Goal: Task Accomplishment & Management: Use online tool/utility

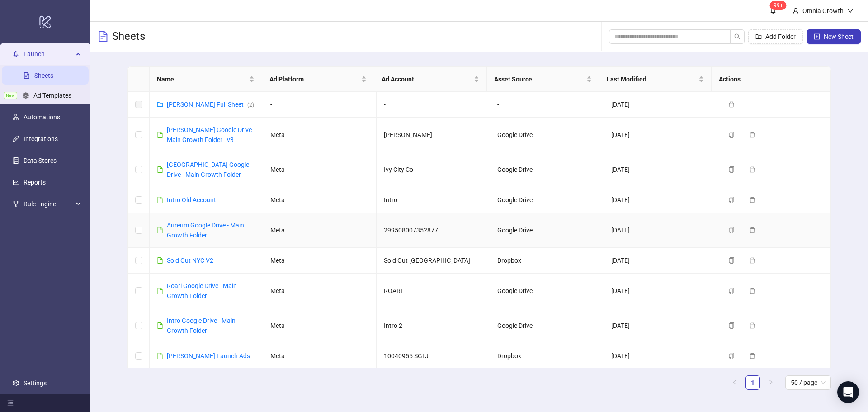
scroll to position [351, 0]
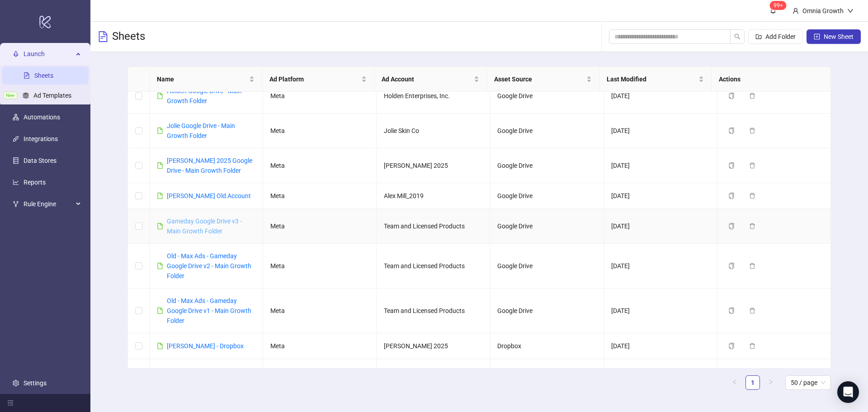
click at [184, 235] on link "Gameday Google Drive v3 - Main Growth Folder" at bounding box center [204, 226] width 75 height 17
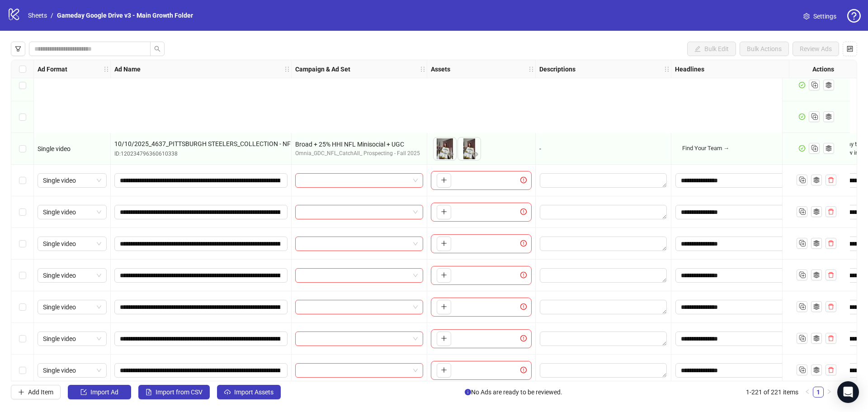
scroll to position [6696, 0]
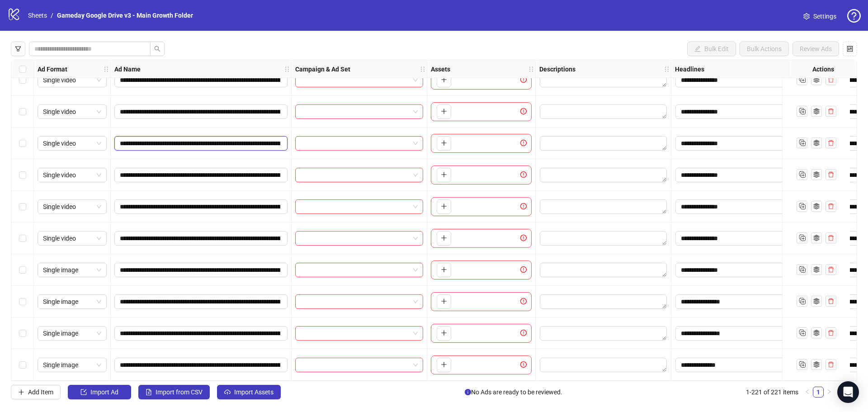
click at [159, 142] on input "**********" at bounding box center [200, 143] width 161 height 10
click at [165, 140] on input "**********" at bounding box center [200, 143] width 161 height 10
drag, startPoint x: 170, startPoint y: 140, endPoint x: 157, endPoint y: 138, distance: 12.8
click at [157, 138] on input "**********" at bounding box center [200, 143] width 161 height 10
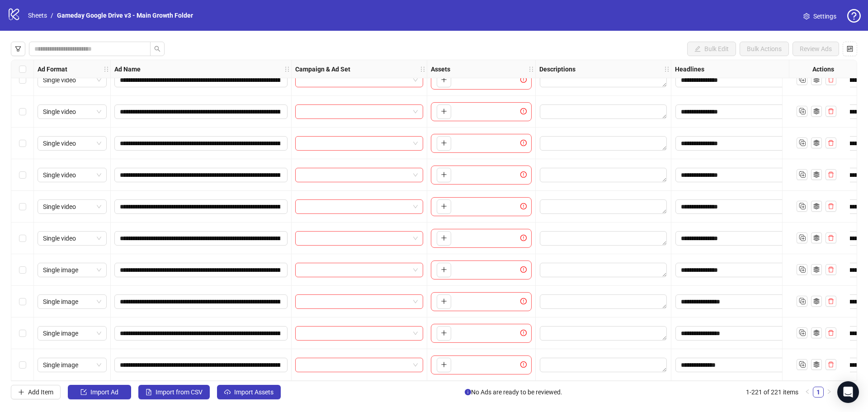
click at [309, 269] on input "search" at bounding box center [355, 270] width 109 height 14
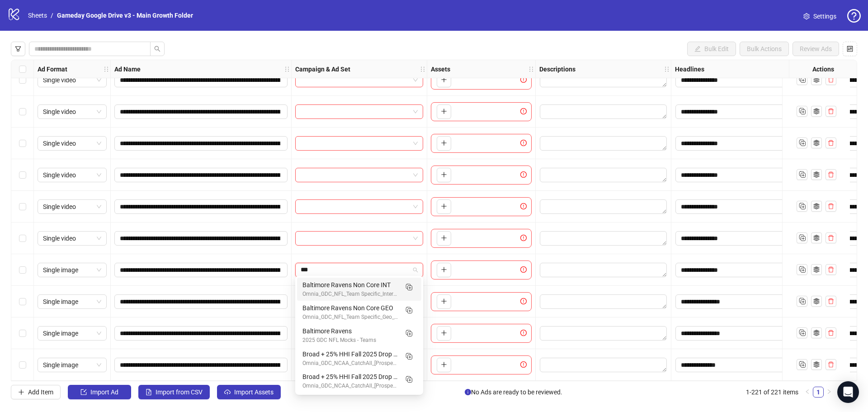
type input "****"
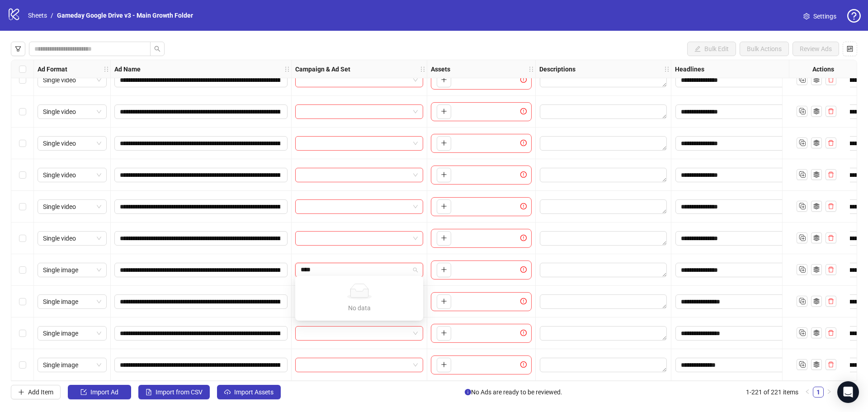
drag, startPoint x: 370, startPoint y: 270, endPoint x: 277, endPoint y: 259, distance: 94.3
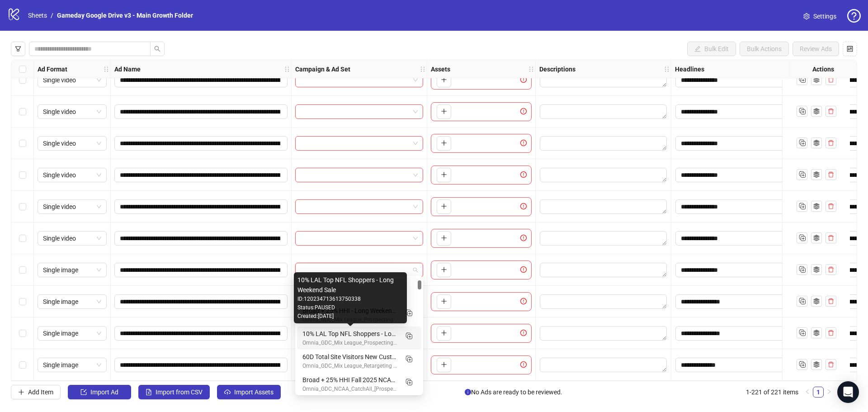
scroll to position [226, 0]
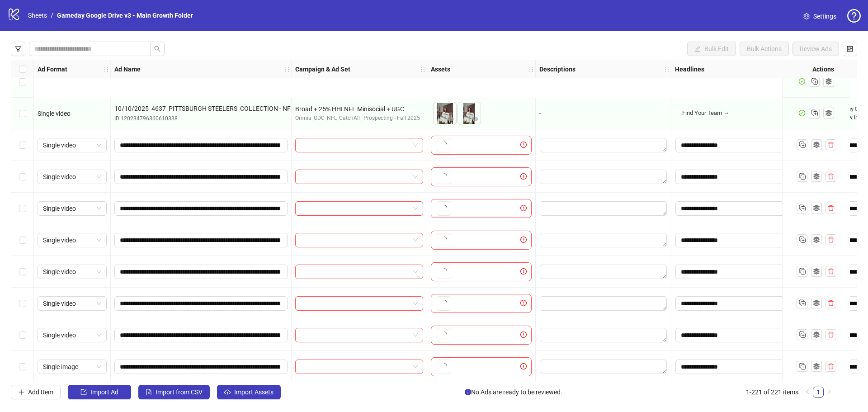
scroll to position [6696, 0]
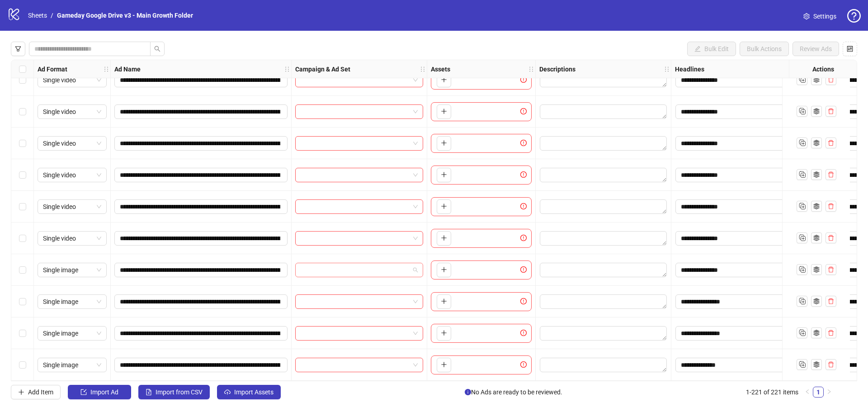
click at [339, 266] on input "search" at bounding box center [355, 270] width 109 height 14
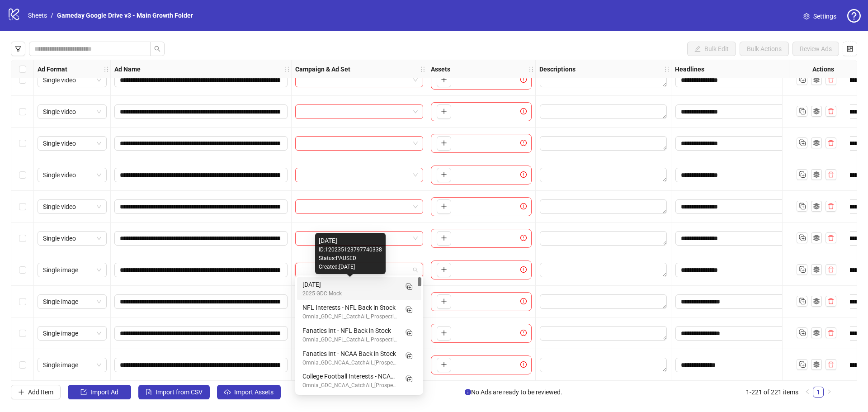
click at [336, 285] on div "[DATE]" at bounding box center [350, 284] width 95 height 10
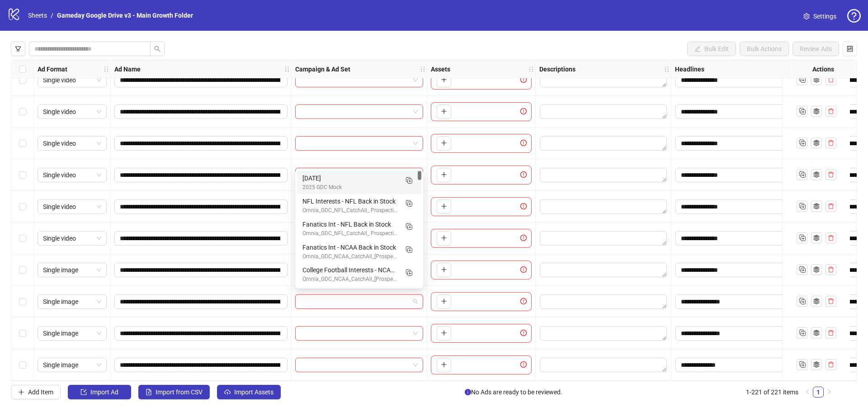
click at [327, 302] on input "search" at bounding box center [355, 302] width 109 height 14
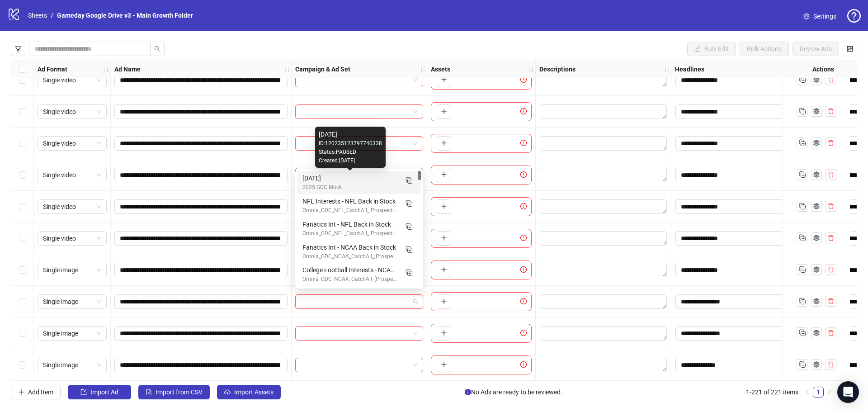
click at [317, 182] on div "[DATE]" at bounding box center [350, 178] width 95 height 10
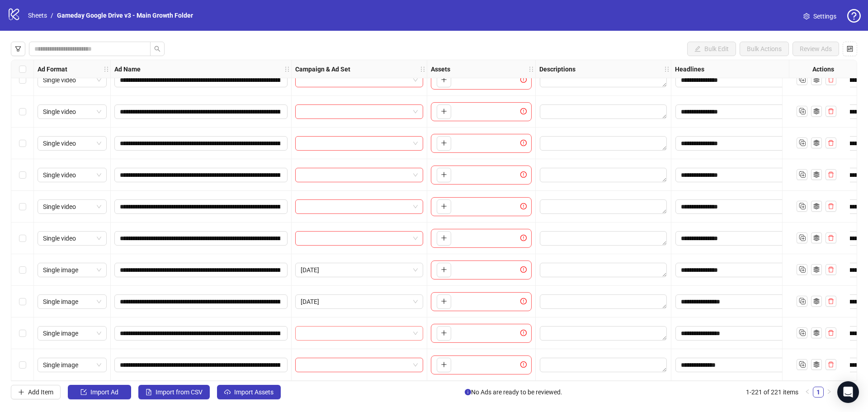
click at [326, 329] on input "search" at bounding box center [355, 333] width 109 height 14
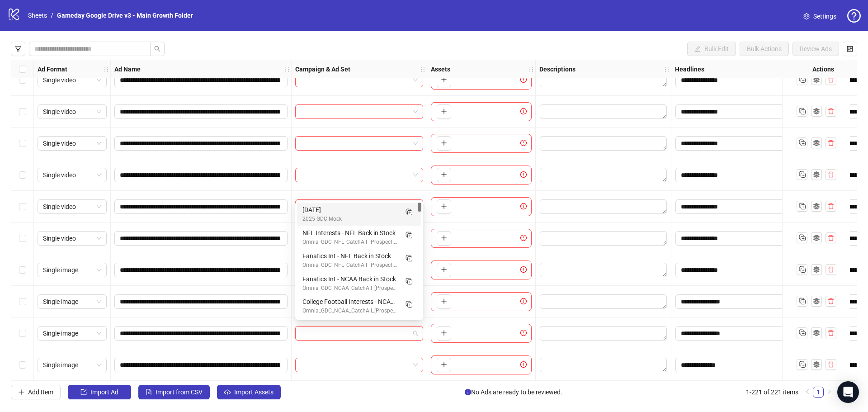
click at [327, 211] on div "[DATE]" at bounding box center [350, 210] width 95 height 10
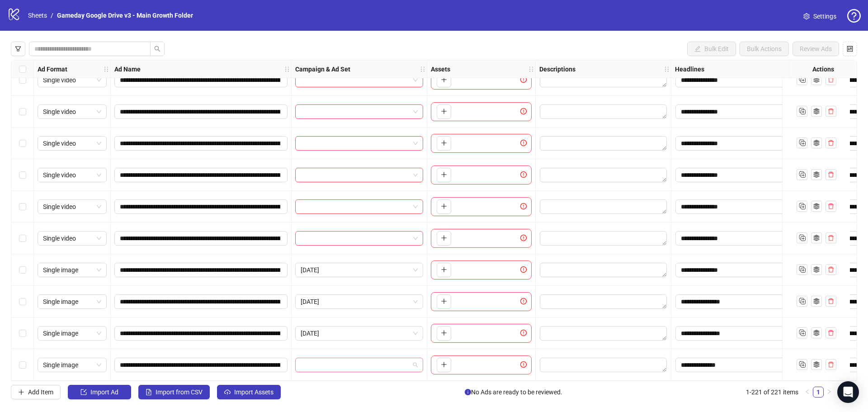
click at [332, 360] on input "search" at bounding box center [355, 365] width 109 height 14
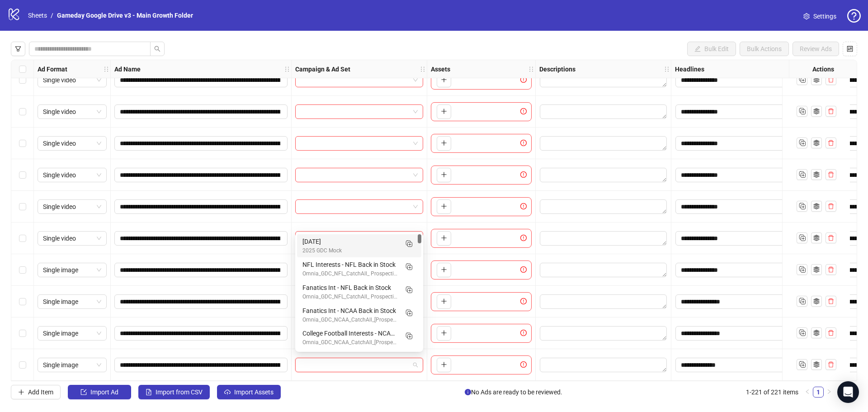
click at [331, 244] on div "[DATE]" at bounding box center [350, 241] width 95 height 10
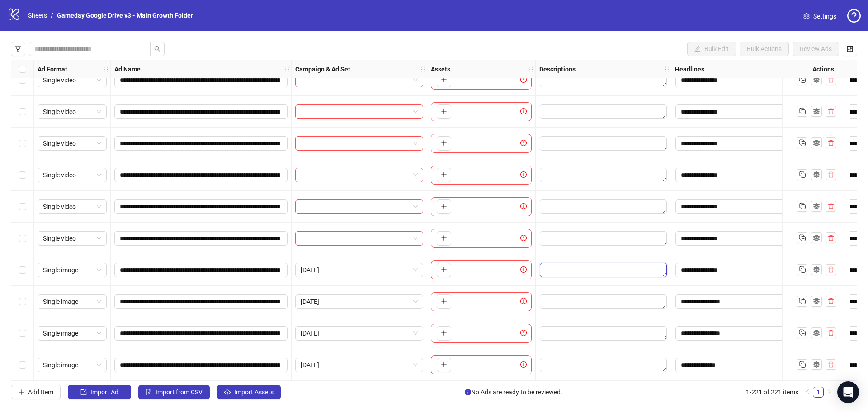
click at [558, 263] on textarea "Edit values" at bounding box center [603, 270] width 127 height 14
click at [564, 313] on textarea "Multi-text input container - paste or copy values" at bounding box center [604, 315] width 124 height 24
click at [557, 255] on div at bounding box center [604, 270] width 136 height 32
click at [553, 299] on textarea "Edit values" at bounding box center [603, 301] width 127 height 14
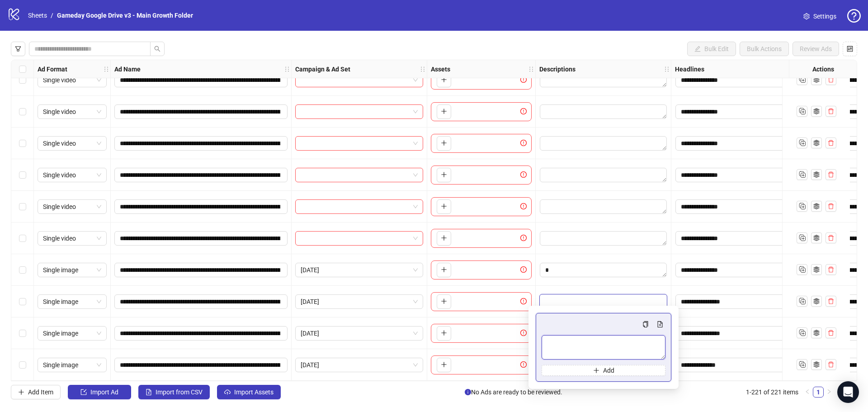
click at [554, 345] on textarea "Multi-text input container - paste or copy values" at bounding box center [604, 347] width 124 height 24
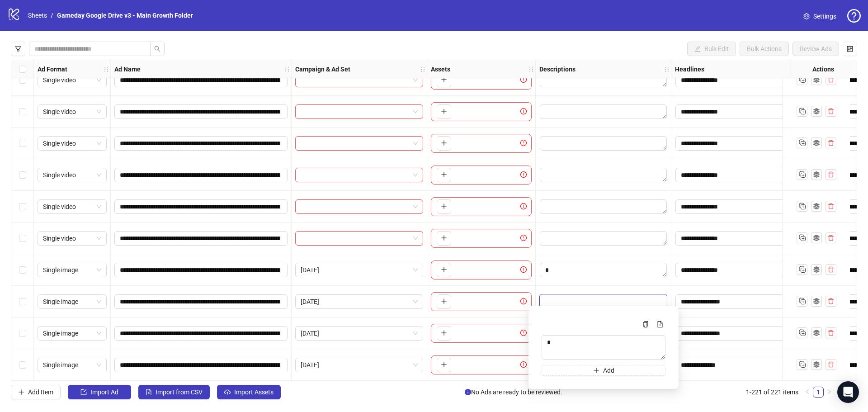
click at [554, 286] on div at bounding box center [604, 302] width 136 height 32
click at [557, 331] on textarea "Edit values" at bounding box center [603, 333] width 127 height 14
click at [555, 282] on textarea "Multi-text input container - paste or copy values" at bounding box center [604, 280] width 124 height 24
click at [554, 349] on div at bounding box center [604, 365] width 136 height 32
click at [556, 364] on textarea "Edit values" at bounding box center [603, 365] width 127 height 14
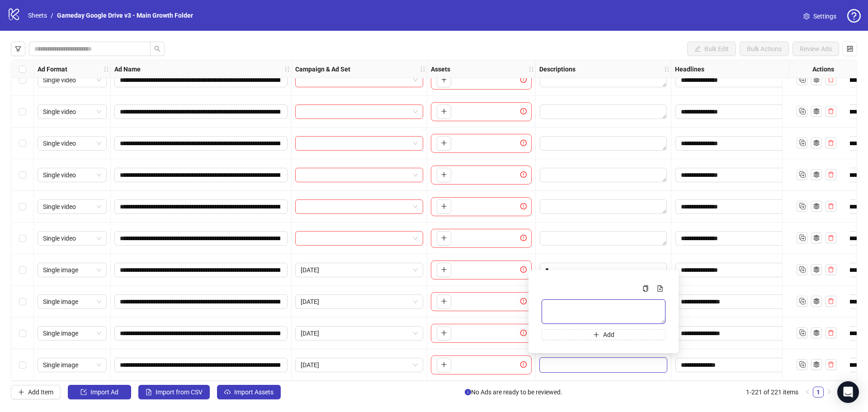
click at [558, 313] on textarea "Multi-text input container - paste or copy values" at bounding box center [604, 311] width 124 height 24
click at [576, 385] on div "Add Item Import Ad Import from CSV Import Assets No Ads are ready to be reviewe…" at bounding box center [423, 392] width 824 height 14
click at [671, 399] on div "**********" at bounding box center [434, 220] width 868 height 379
click at [443, 266] on icon "plus" at bounding box center [444, 269] width 6 height 6
click at [449, 267] on button "button" at bounding box center [444, 270] width 14 height 14
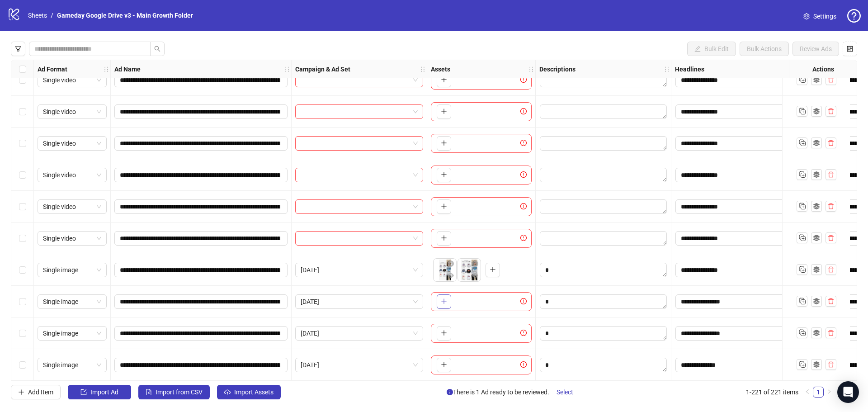
click at [444, 298] on icon "plus" at bounding box center [444, 301] width 6 height 6
click at [442, 332] on icon "plus" at bounding box center [444, 333] width 6 height 6
click at [448, 360] on button "button" at bounding box center [444, 365] width 14 height 14
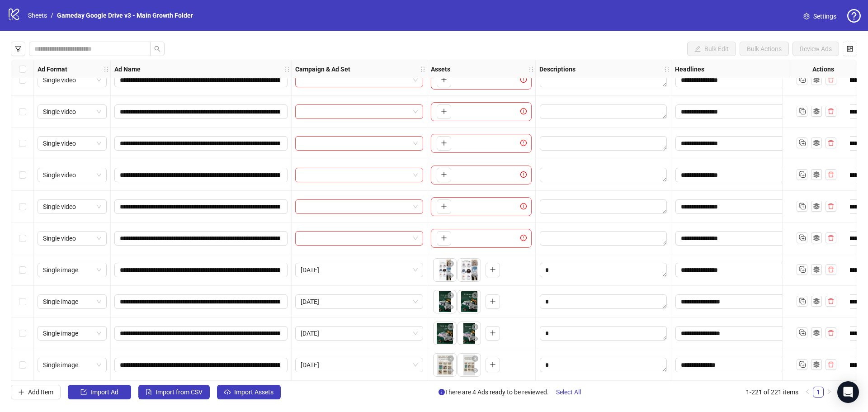
click at [0, 325] on div "**********" at bounding box center [434, 220] width 868 height 379
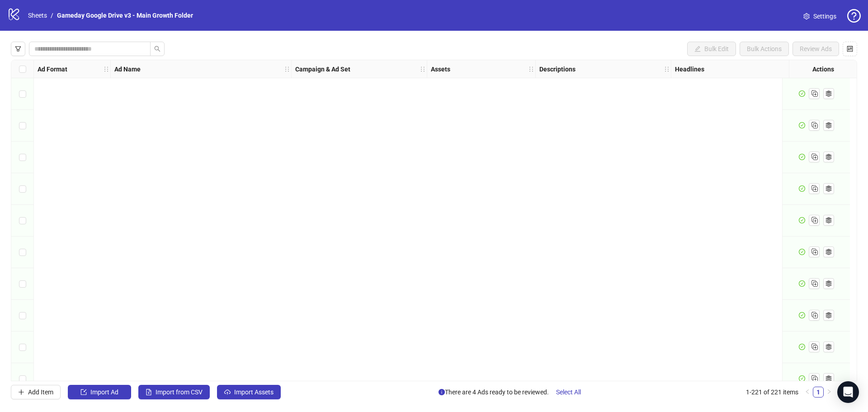
scroll to position [6696, 0]
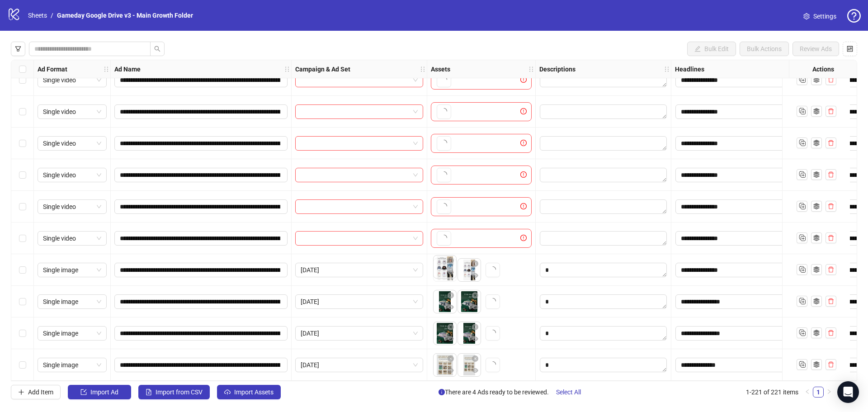
drag, startPoint x: 465, startPoint y: 274, endPoint x: 438, endPoint y: 273, distance: 26.7
click at [438, 273] on body "**********" at bounding box center [434, 206] width 868 height 412
drag, startPoint x: 465, startPoint y: 303, endPoint x: 446, endPoint y: 305, distance: 19.5
click at [446, 305] on body "**********" at bounding box center [434, 206] width 868 height 412
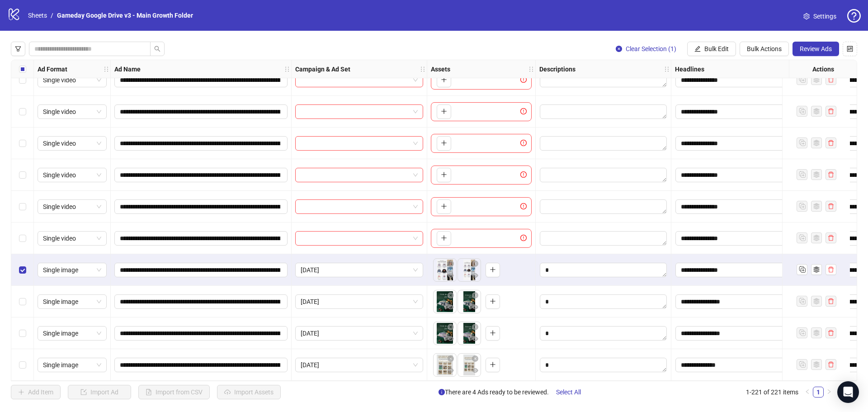
click at [18, 291] on div "Select row 219" at bounding box center [22, 302] width 23 height 32
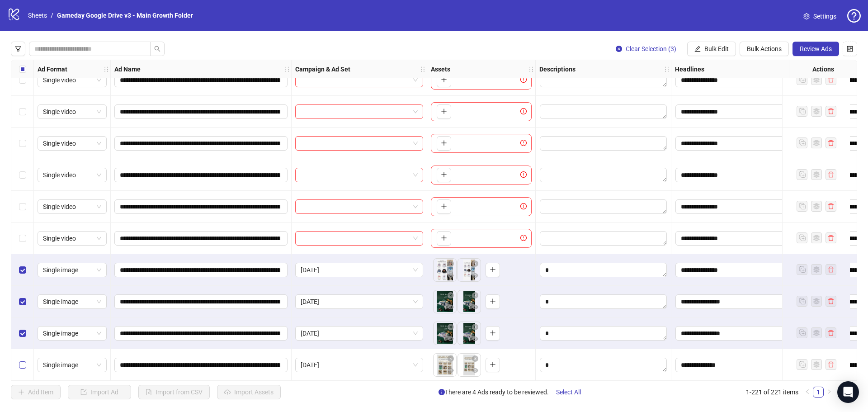
click at [22, 366] on label "Select row 221" at bounding box center [22, 365] width 7 height 10
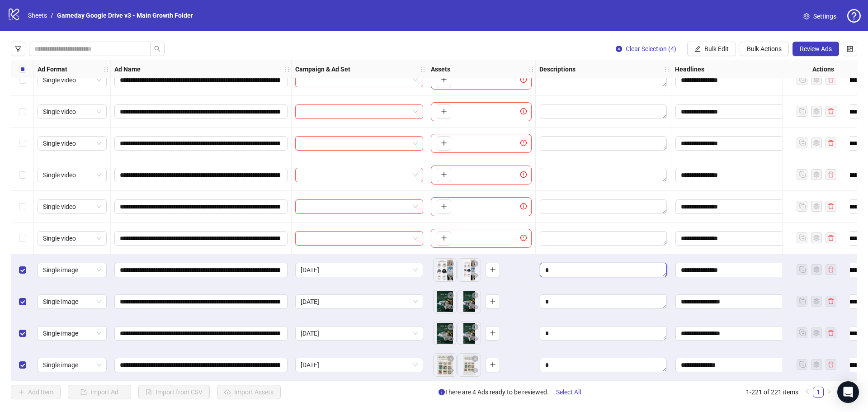
click at [579, 271] on textarea "Edit values" at bounding box center [603, 270] width 127 height 14
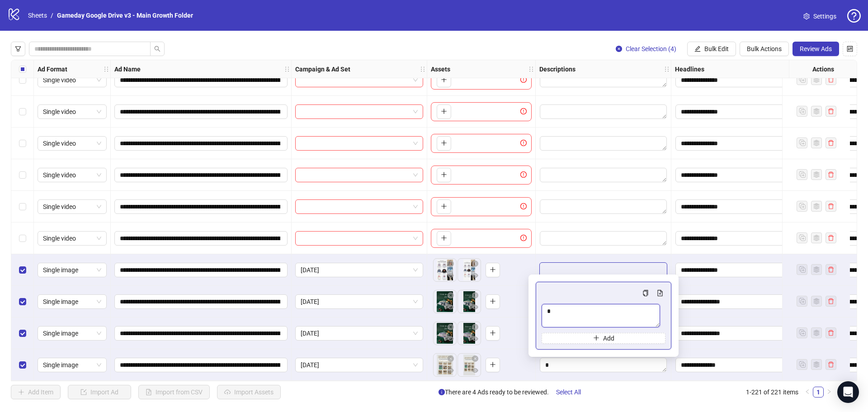
click at [562, 315] on textarea "Multi-text input container - paste or copy values" at bounding box center [601, 316] width 118 height 24
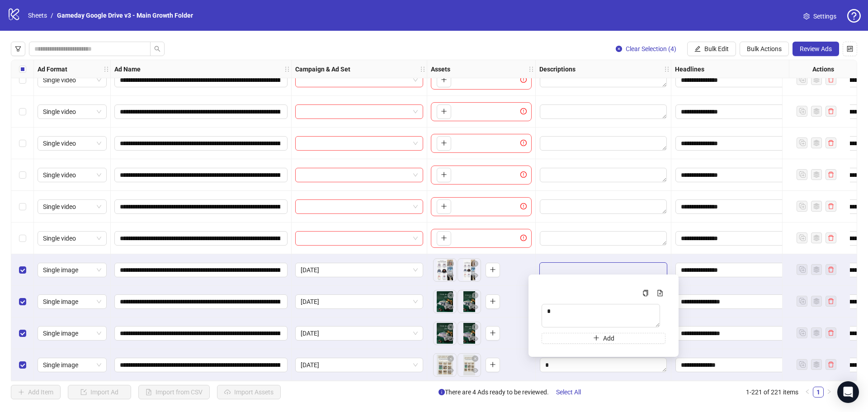
click at [579, 255] on div at bounding box center [604, 270] width 136 height 32
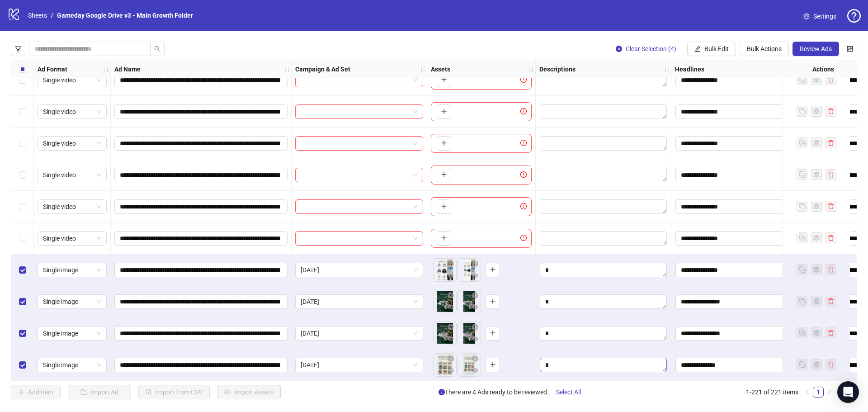
drag, startPoint x: 573, startPoint y: 353, endPoint x: 571, endPoint y: 360, distance: 8.0
click at [571, 360] on div at bounding box center [604, 365] width 136 height 32
click at [571, 360] on textarea "Edit values" at bounding box center [603, 365] width 127 height 14
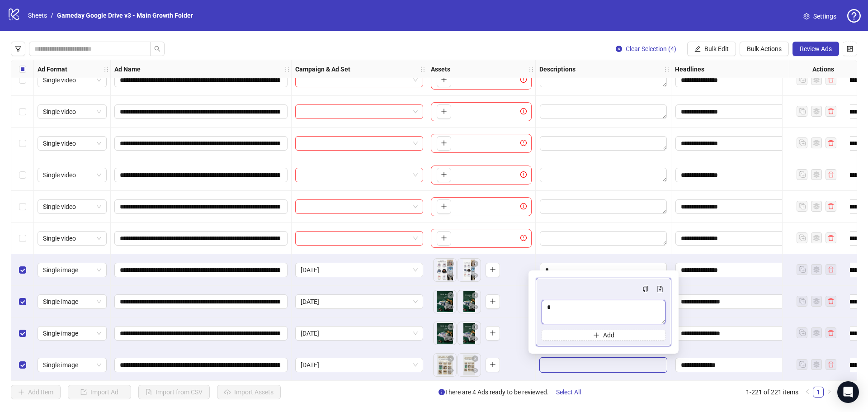
click at [563, 311] on textarea "Multi-text input container - paste or copy values" at bounding box center [604, 312] width 124 height 24
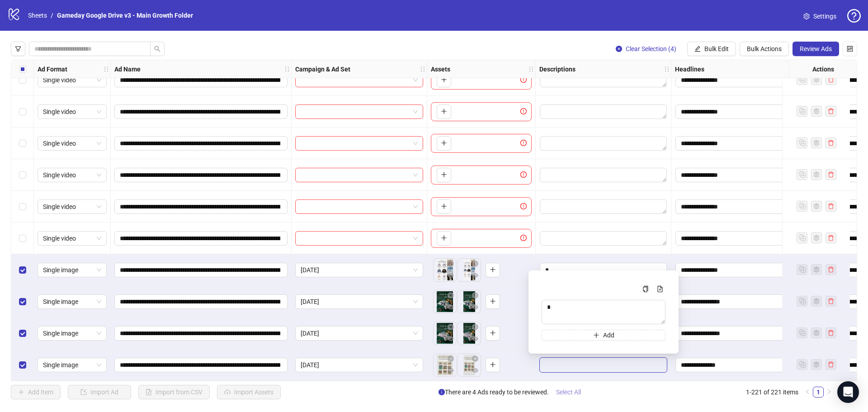
click at [588, 390] on button "Select All" at bounding box center [568, 392] width 39 height 14
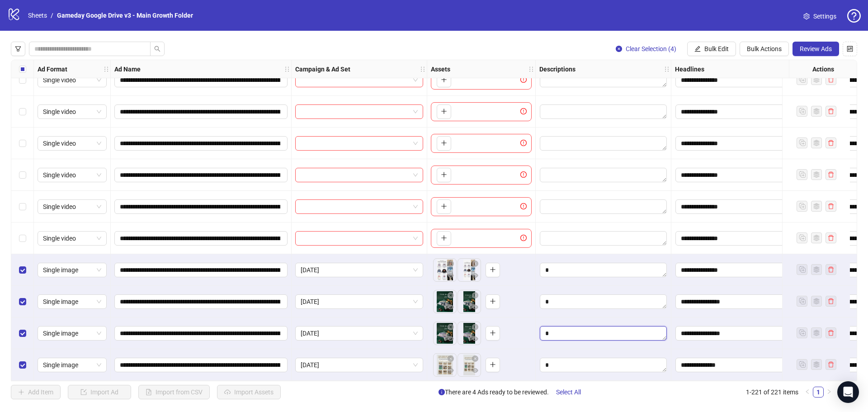
click at [563, 326] on textarea "Edit values" at bounding box center [603, 333] width 127 height 14
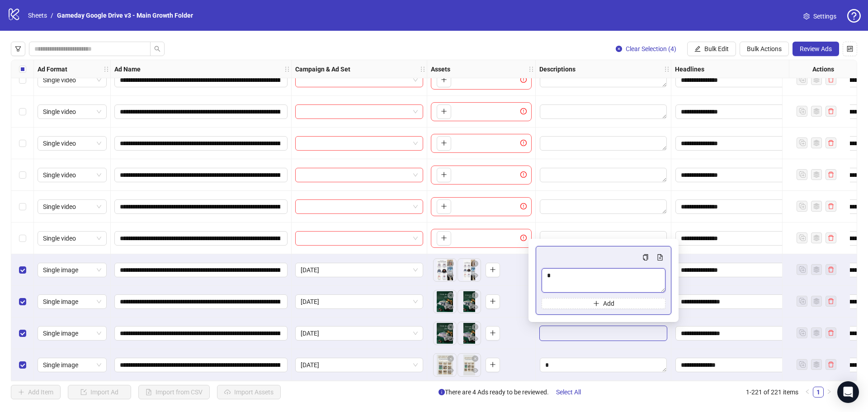
click at [562, 287] on textarea "Multi-text input container - paste or copy values" at bounding box center [604, 280] width 124 height 24
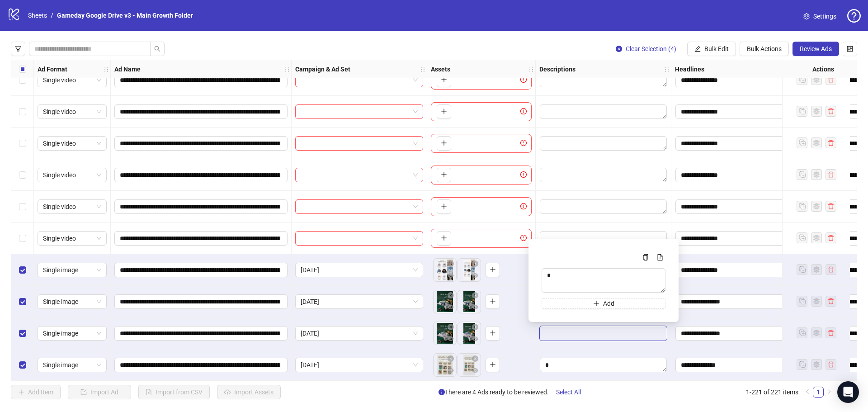
click at [575, 350] on div at bounding box center [604, 365] width 136 height 32
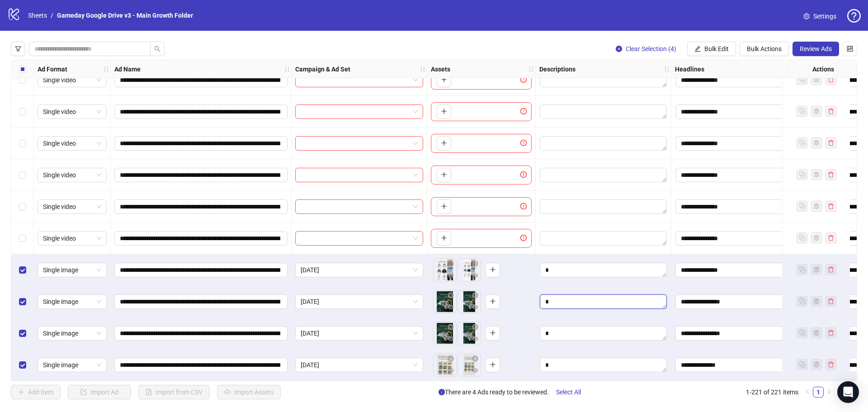
click at [564, 298] on textarea "Edit values" at bounding box center [603, 301] width 127 height 14
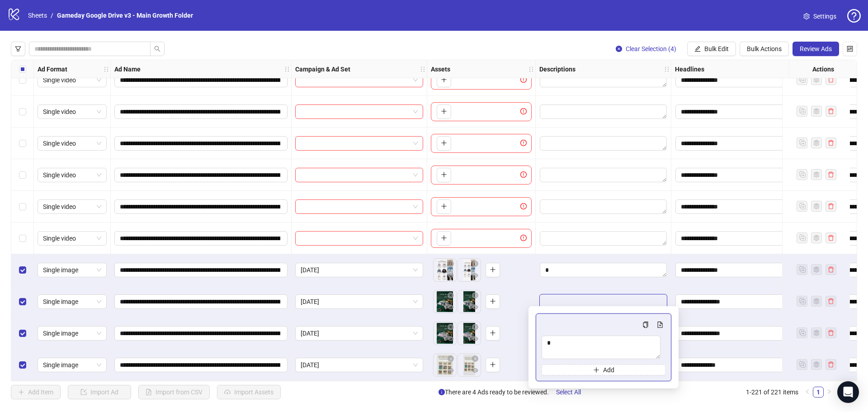
click at [572, 332] on div "Add" at bounding box center [604, 347] width 124 height 56
click at [572, 345] on textarea "Multi-text input container - paste or copy values" at bounding box center [601, 348] width 119 height 24
click at [572, 286] on div at bounding box center [604, 302] width 136 height 32
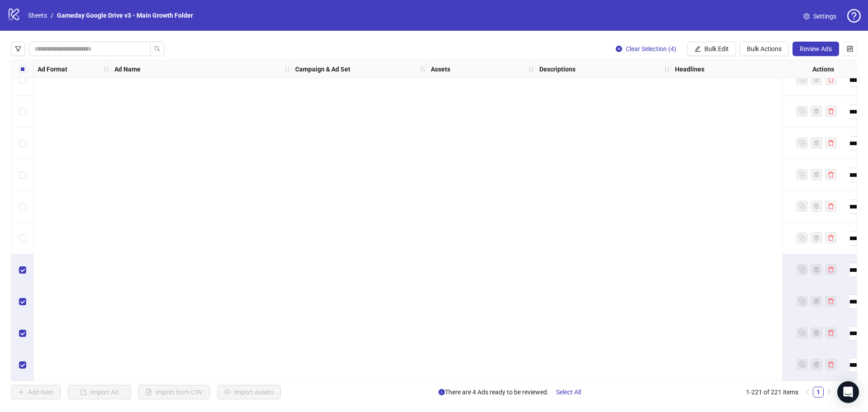
scroll to position [6696, 1026]
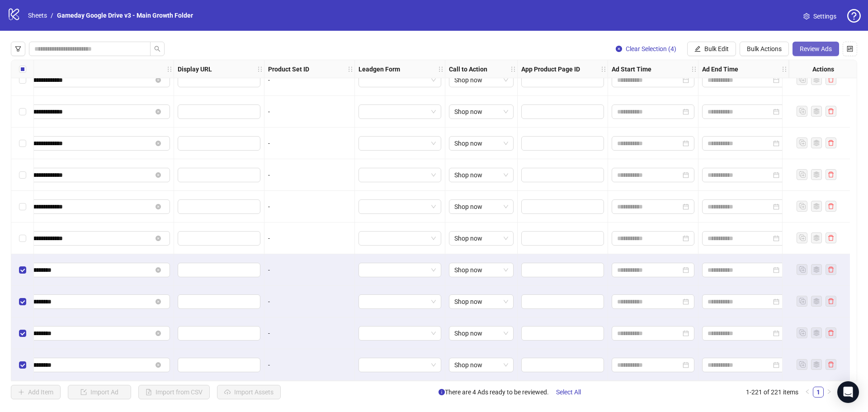
click at [815, 52] on span "Review Ads" at bounding box center [816, 48] width 32 height 7
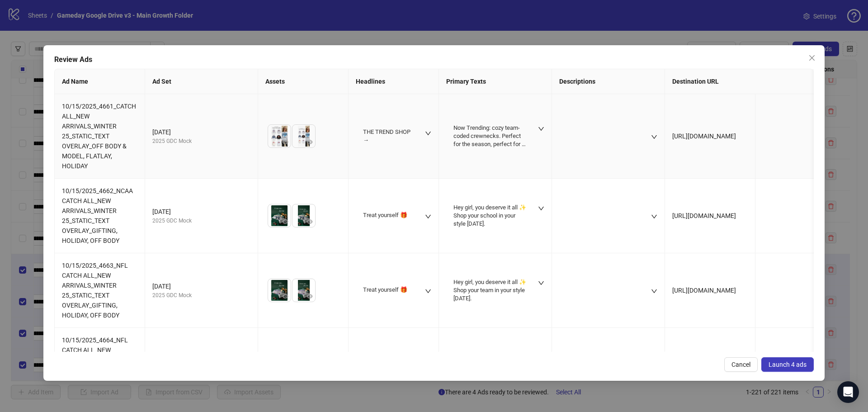
click at [512, 95] on td "Now Trending: cozy team-coded crewnecks. Perfect for the season, perfect for yo…" at bounding box center [495, 136] width 113 height 85
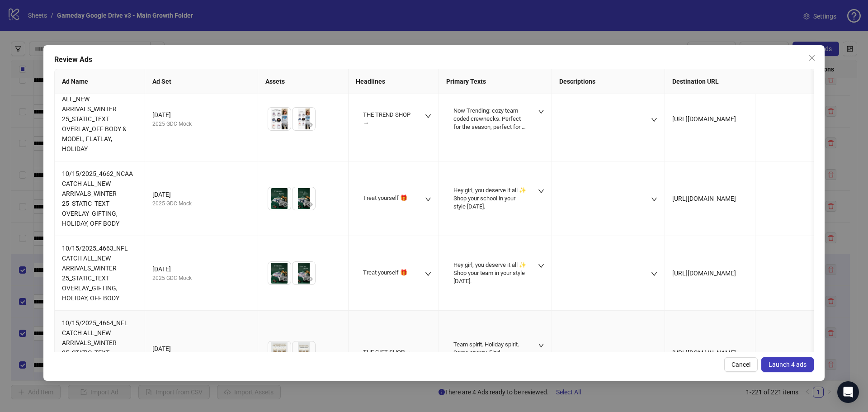
scroll to position [0, 0]
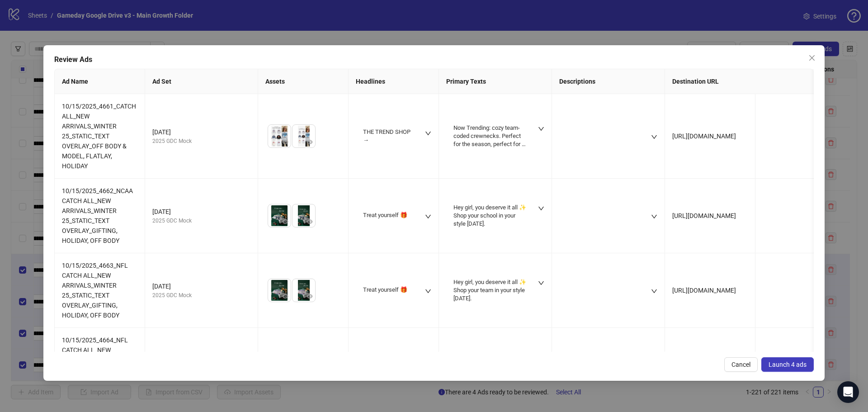
click at [798, 361] on span "Launch 4 ads" at bounding box center [788, 364] width 38 height 7
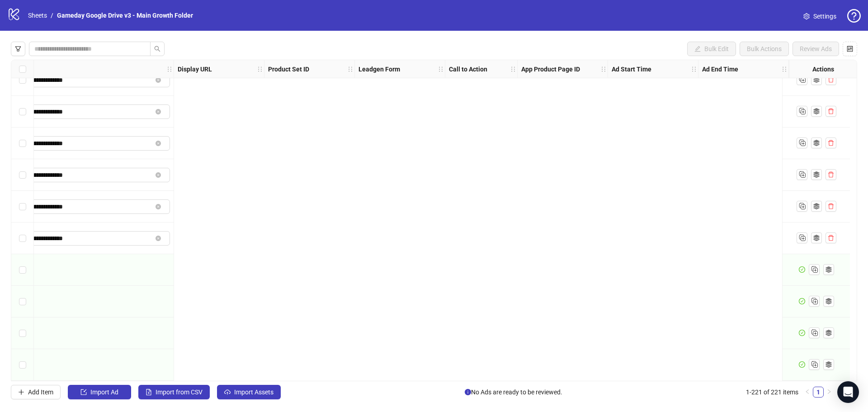
scroll to position [6696, 0]
